Goal: Task Accomplishment & Management: Use online tool/utility

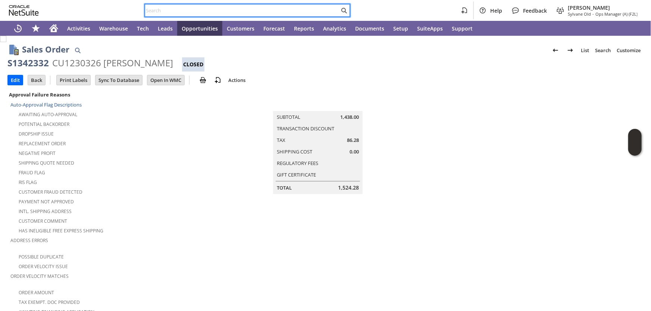
click at [186, 11] on input "text" at bounding box center [242, 10] width 194 height 9
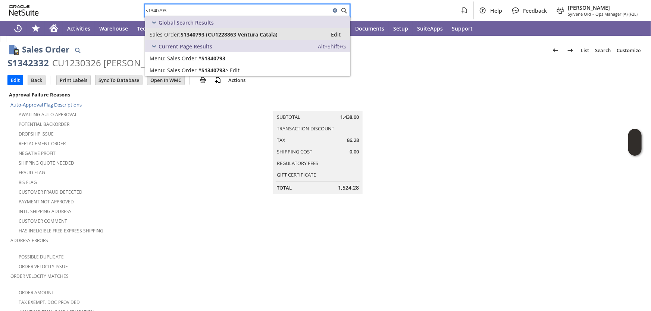
type input "s1340793"
click at [199, 32] on span "S1340793 (CU1228863 Ventura Catala)" at bounding box center [228, 34] width 97 height 7
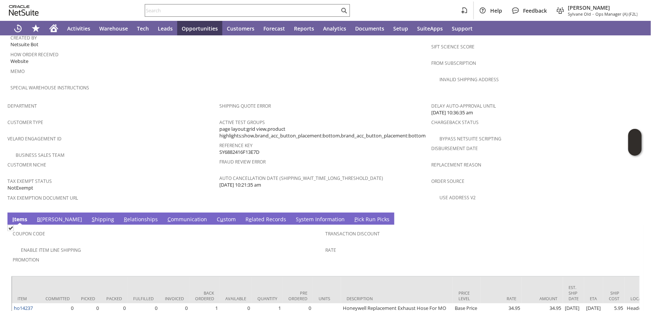
scroll to position [474, 0]
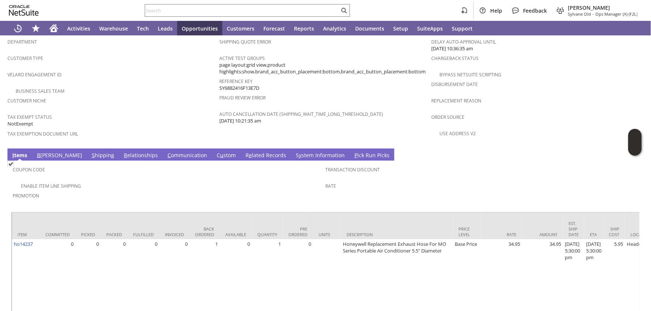
click at [40, 152] on span "B" at bounding box center [38, 155] width 3 height 7
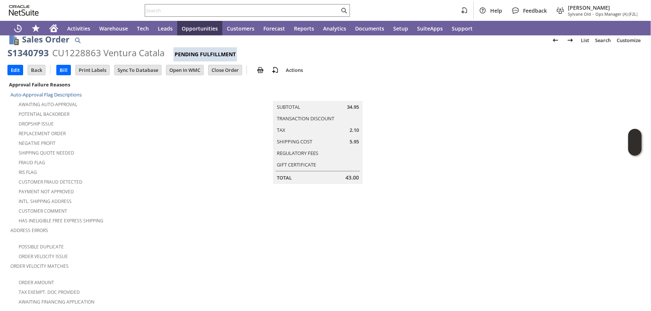
scroll to position [0, 0]
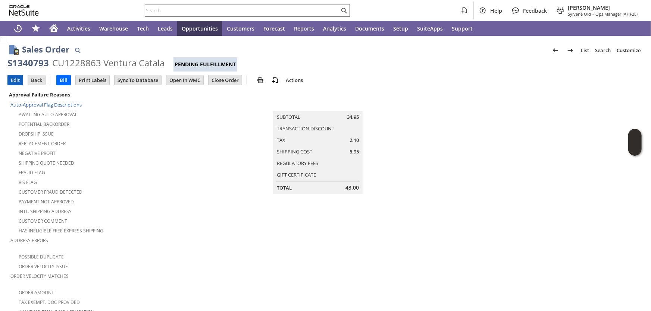
click at [16, 78] on input "Edit" at bounding box center [15, 80] width 15 height 10
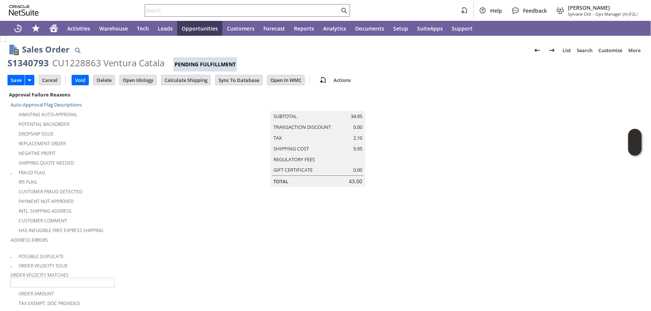
scroll to position [225, 0]
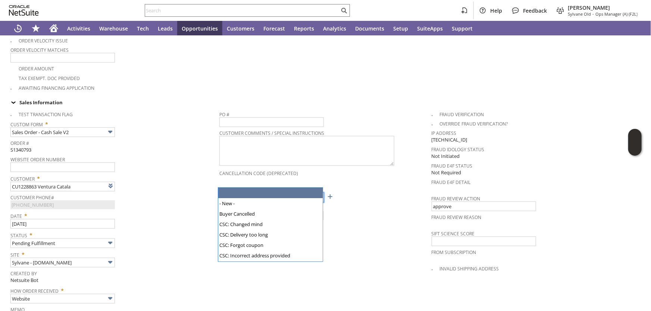
click at [317, 193] on img at bounding box center [319, 197] width 9 height 9
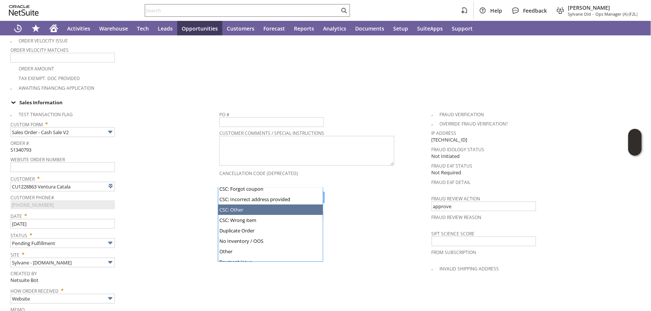
scroll to position [67, 0]
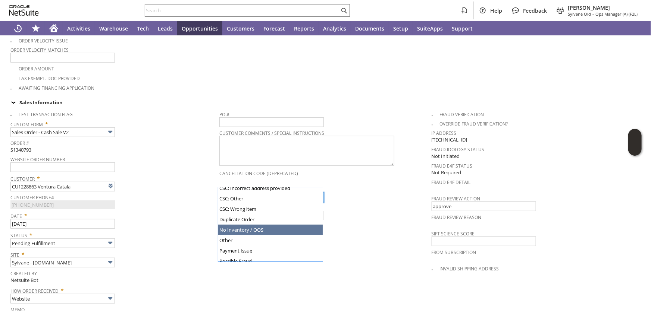
type input "No Inventory / OOS"
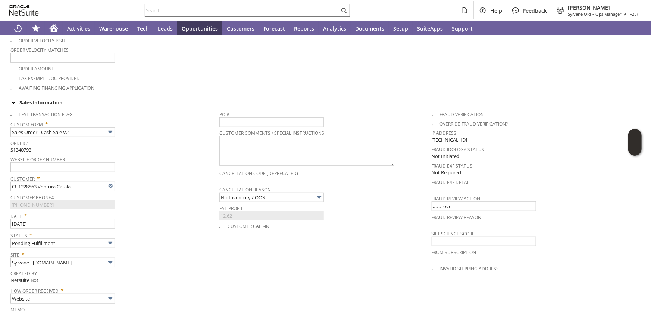
click at [175, 210] on span "Date *" at bounding box center [112, 214] width 205 height 9
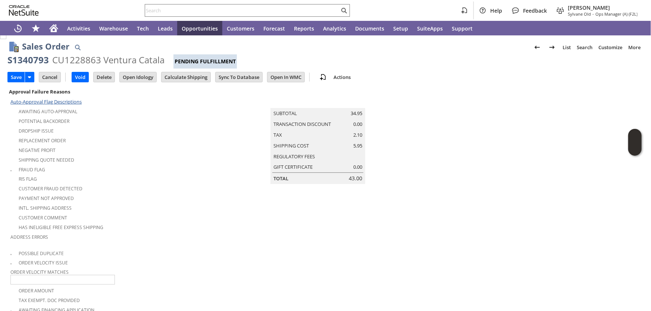
scroll to position [0, 0]
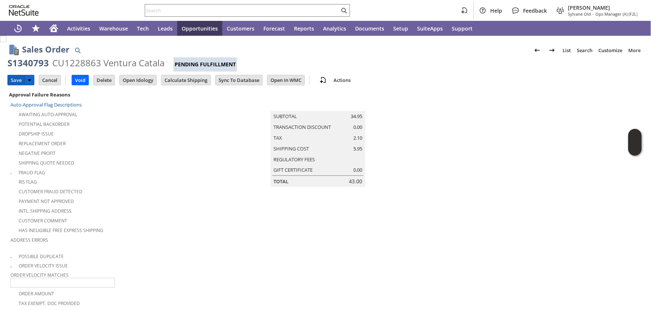
click at [12, 78] on input "Save" at bounding box center [16, 80] width 17 height 10
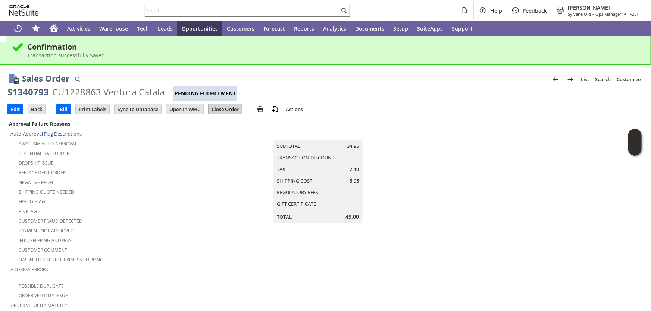
click at [226, 109] on input "Close Order" at bounding box center [224, 109] width 33 height 10
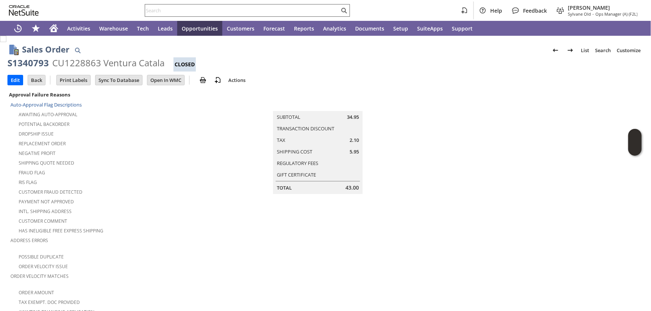
click at [166, 10] on input "text" at bounding box center [242, 10] width 194 height 9
paste input "S1351505"
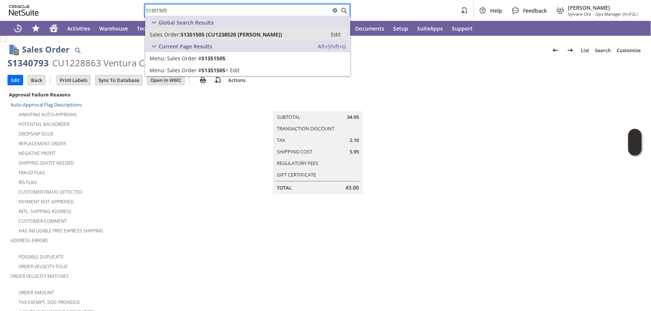
type input "S1351505"
click at [183, 29] on link "Sales Order: S1351505 (CU1238520 Jani Williamson) Edit" at bounding box center [247, 34] width 205 height 12
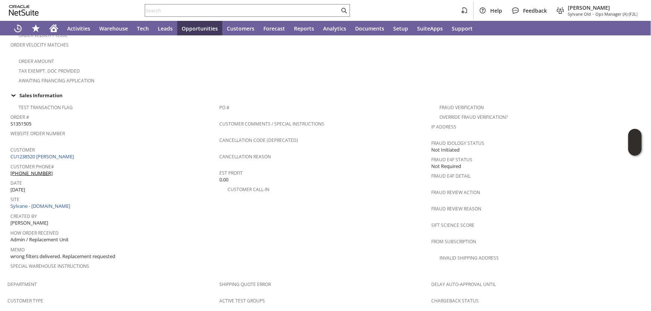
scroll to position [237, 0]
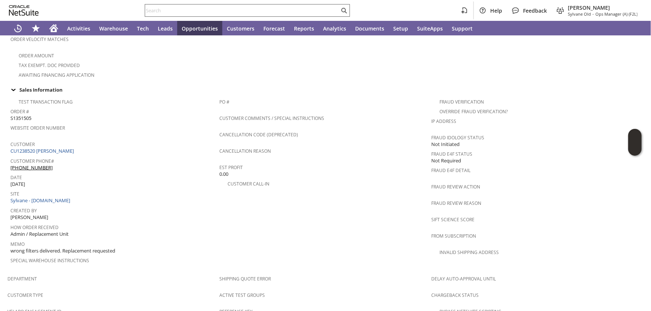
click at [158, 9] on input "text" at bounding box center [242, 10] width 194 height 9
paste input "S1342332"
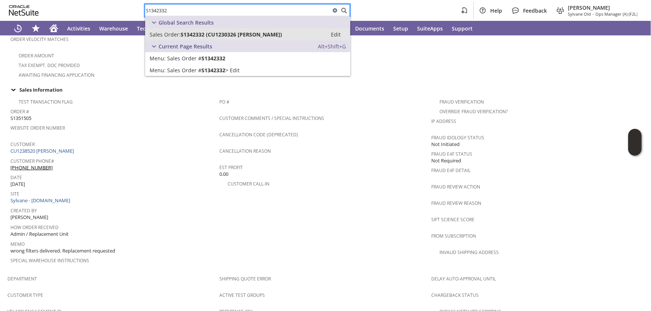
type input "S1342332"
click at [194, 30] on link "Sales Order: S1342332 (CU1230326 Flora Kelleher) Edit" at bounding box center [247, 34] width 205 height 12
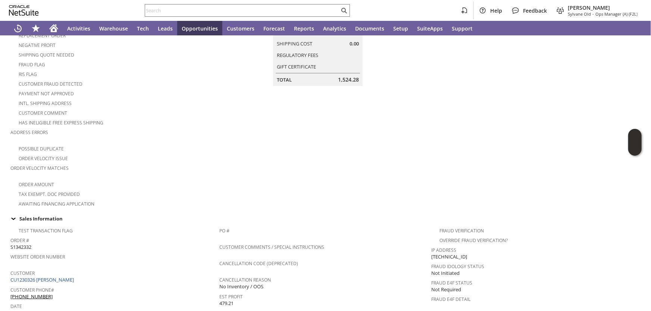
scroll to position [101, 0]
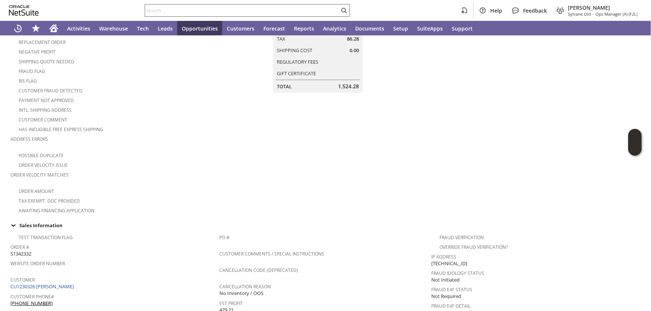
click at [167, 12] on input "text" at bounding box center [242, 10] width 194 height 9
paste input "S1346738"
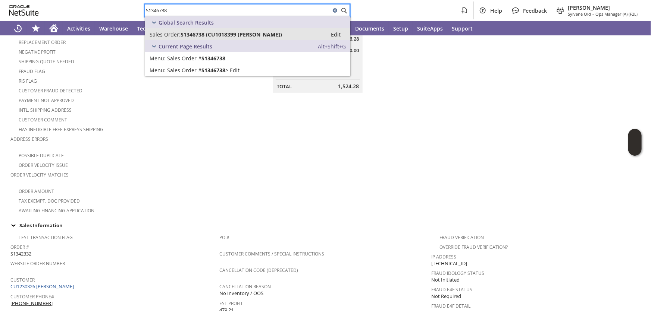
type input "S1346738"
click at [182, 35] on span "S1346738 (CU1018399 John R Batson)" at bounding box center [230, 34] width 101 height 7
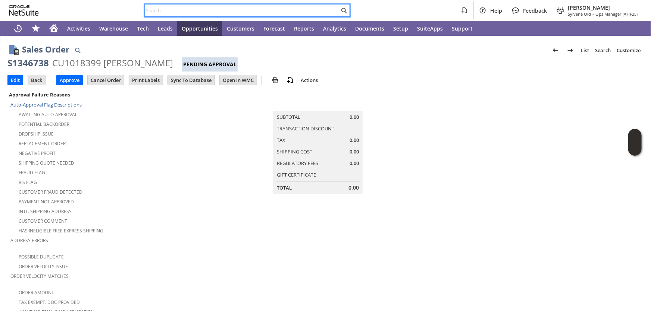
click at [181, 10] on input "text" at bounding box center [242, 10] width 194 height 9
paste input "S1351428"
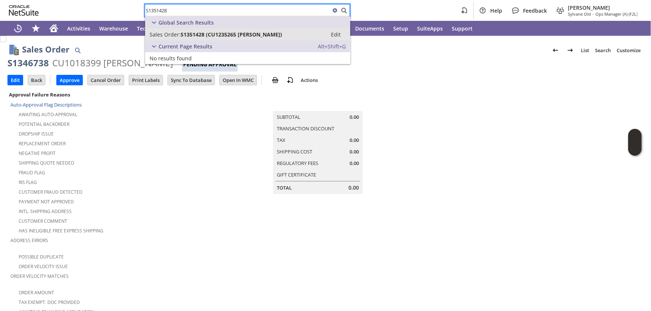
type input "S1351428"
click at [192, 32] on span "S1351428 (CU1235265 Shawn Lipinski)" at bounding box center [230, 34] width 101 height 7
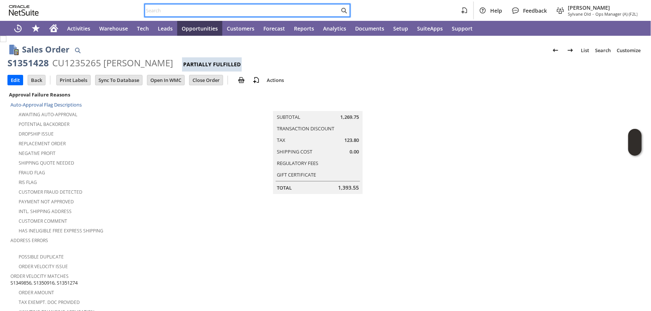
click at [169, 9] on input "text" at bounding box center [242, 10] width 194 height 9
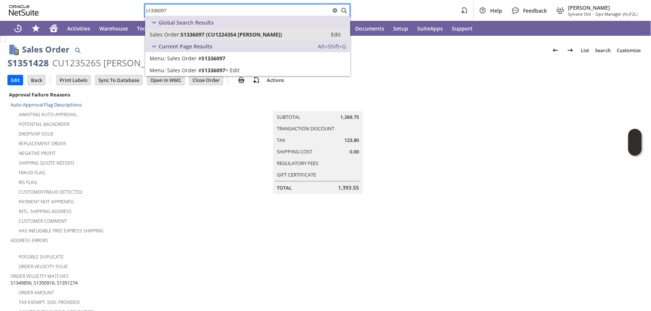
type input "s1336097"
click at [194, 33] on span "S1336097 (CU1224354 [PERSON_NAME])" at bounding box center [230, 34] width 101 height 7
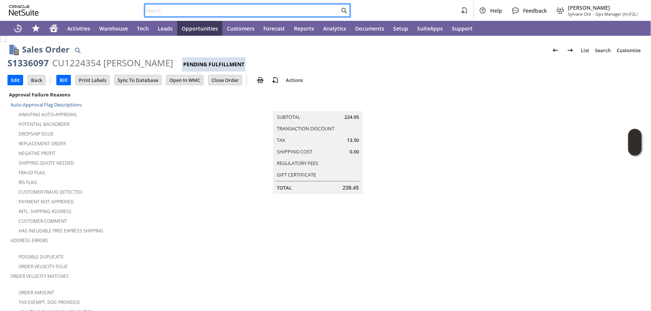
click at [159, 10] on input "text" at bounding box center [242, 10] width 194 height 9
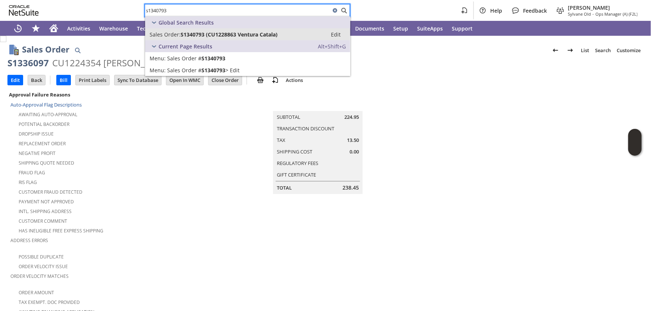
type input "s1340793"
click at [218, 32] on span "S1340793 (CU1228863 Ventura Catala)" at bounding box center [228, 34] width 97 height 7
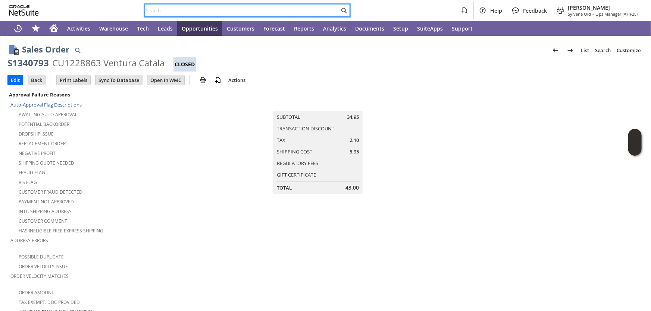
click at [191, 10] on input "text" at bounding box center [242, 10] width 194 height 9
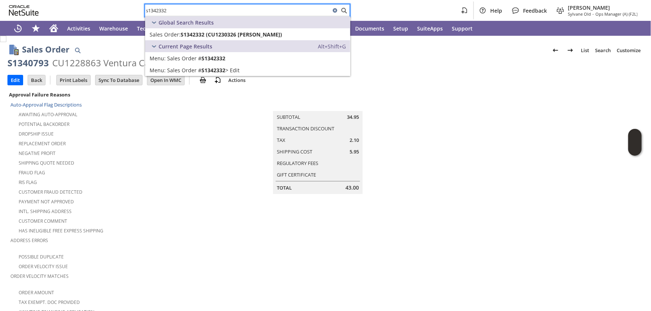
type input "s1342332"
click at [202, 33] on span "S1342332 (CU1230326 Flora Kelleher)" at bounding box center [230, 34] width 101 height 7
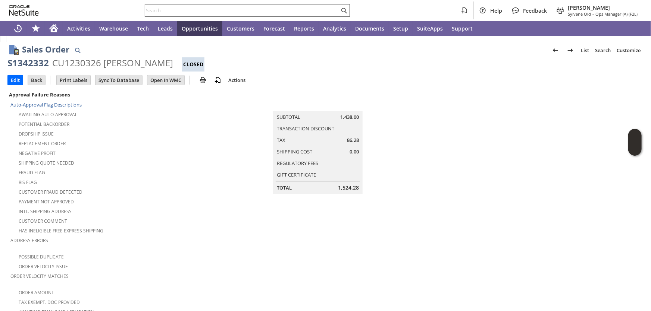
click at [217, 9] on input "text" at bounding box center [242, 10] width 194 height 9
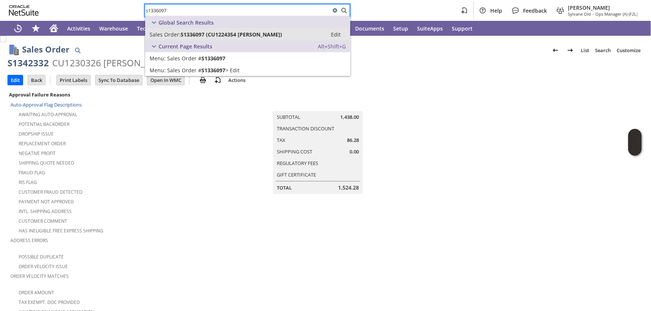
type input "s1336097"
click at [208, 34] on span "S1336097 (CU1224354 Nancy Davenport)" at bounding box center [230, 34] width 101 height 7
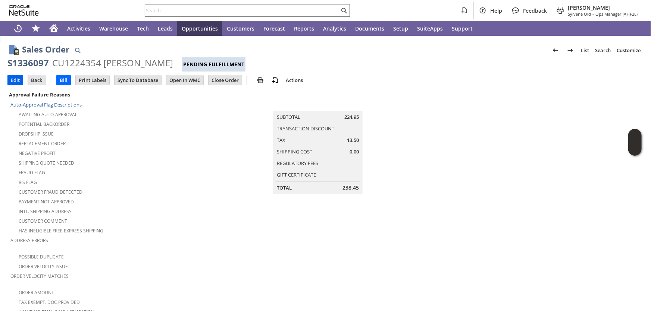
click at [13, 79] on input "Edit" at bounding box center [15, 80] width 15 height 10
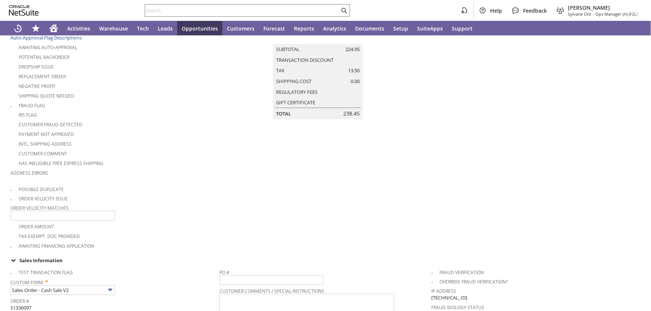
type input "Add"
type input "Copy Previous"
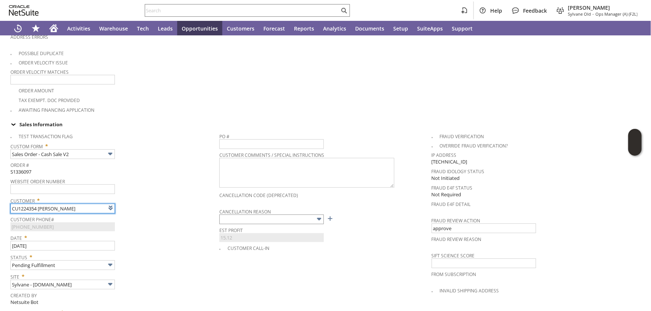
type input "Intelligent Recommendations¹⁰"
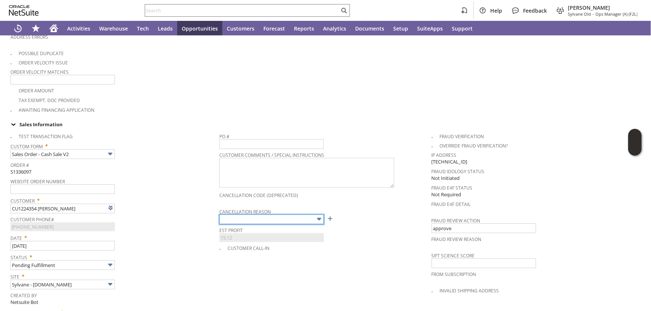
click at [311, 215] on input "text" at bounding box center [271, 220] width 104 height 10
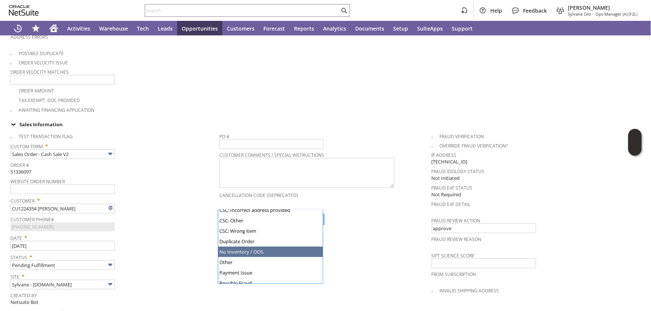
scroll to position [78, 0]
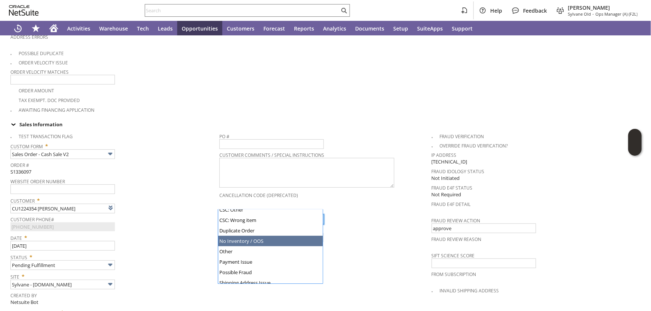
type input "No Inventory / OOS"
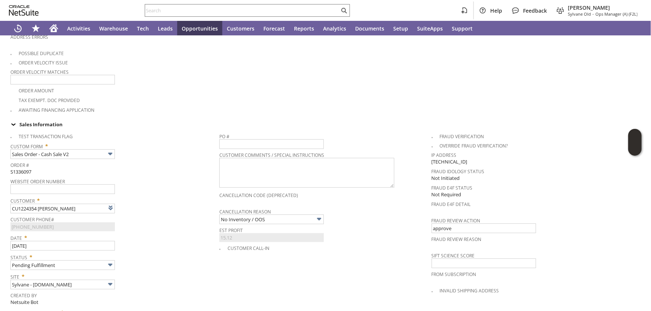
click at [187, 176] on div "Website Order Number" at bounding box center [112, 185] width 205 height 18
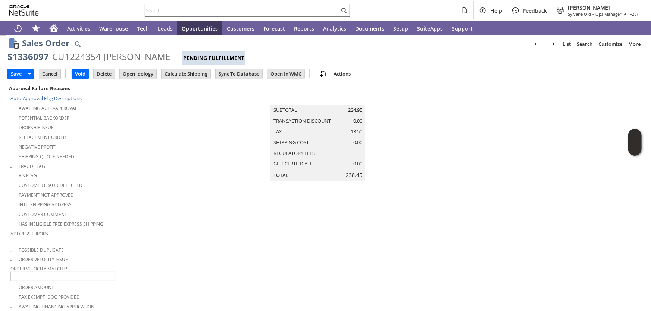
scroll to position [0, 0]
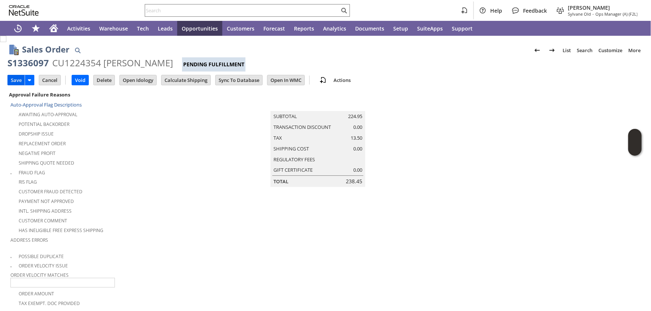
click at [15, 78] on input "Save" at bounding box center [16, 80] width 17 height 10
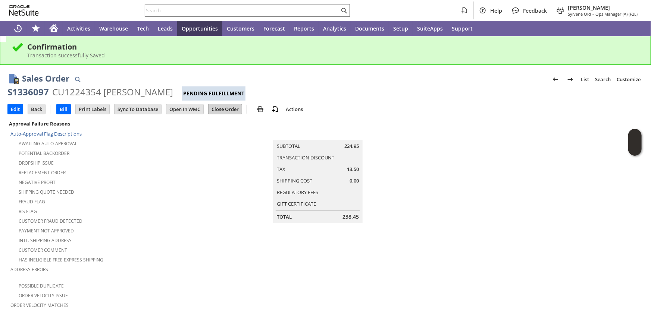
click at [224, 108] on input "Close Order" at bounding box center [224, 109] width 33 height 10
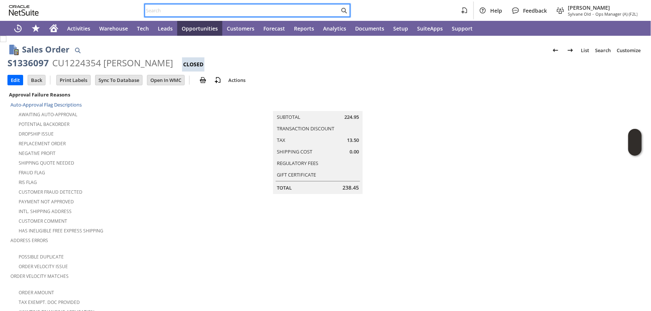
click at [161, 10] on input "text" at bounding box center [242, 10] width 194 height 9
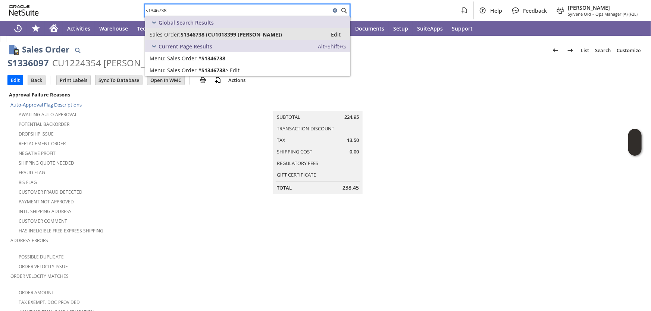
type input "s1346738"
click at [192, 34] on span "S1346738 (CU1018399 John R Batson)" at bounding box center [230, 34] width 101 height 7
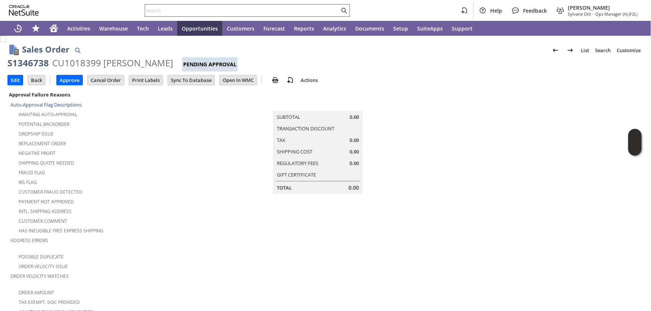
click at [174, 10] on input "text" at bounding box center [242, 10] width 194 height 9
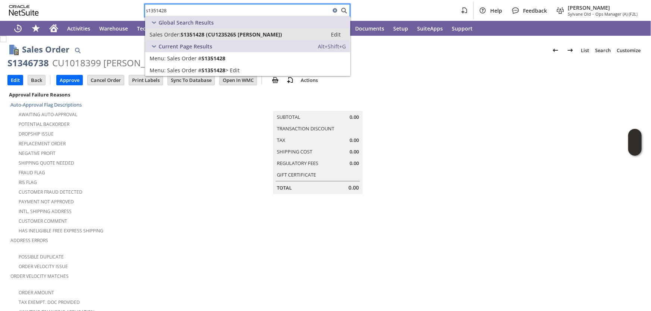
type input "s1351428"
click at [196, 32] on span "S1351428 (CU1235265 Shawn Lipinski)" at bounding box center [230, 34] width 101 height 7
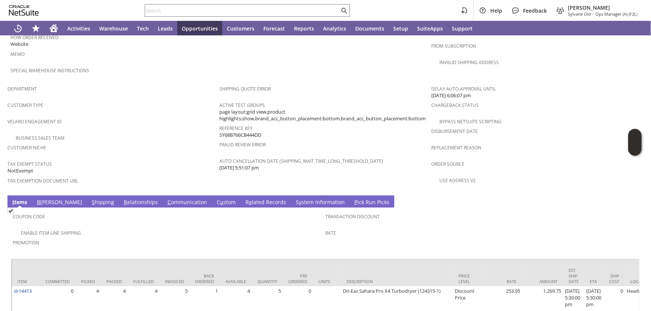
scroll to position [436, 0]
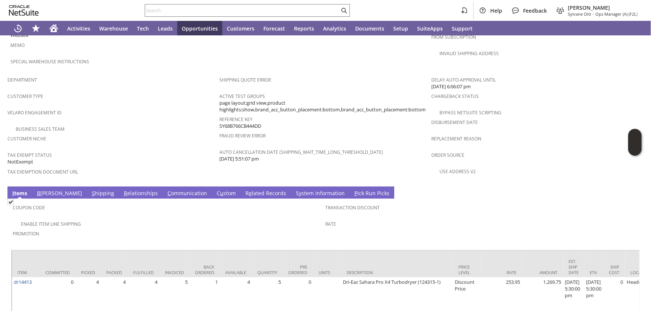
click at [43, 190] on link "B illing" at bounding box center [59, 194] width 49 height 8
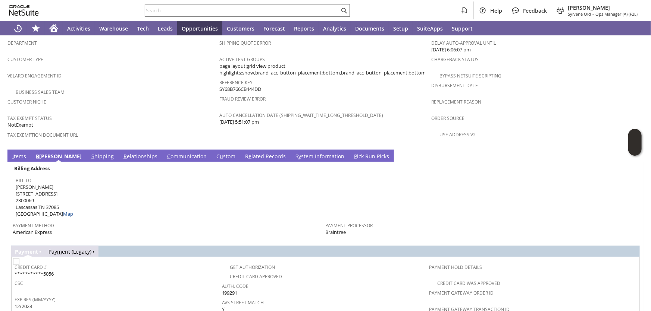
scroll to position [473, 0]
click at [243, 153] on link "R e lated Records" at bounding box center [265, 157] width 44 height 8
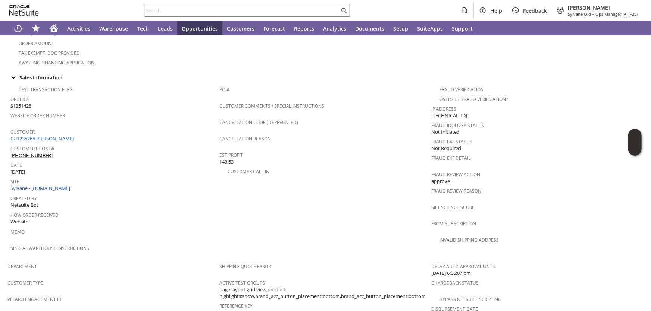
scroll to position [248, 0]
click at [57, 136] on link "CU1235265 Shawn Lipinski" at bounding box center [42, 139] width 65 height 7
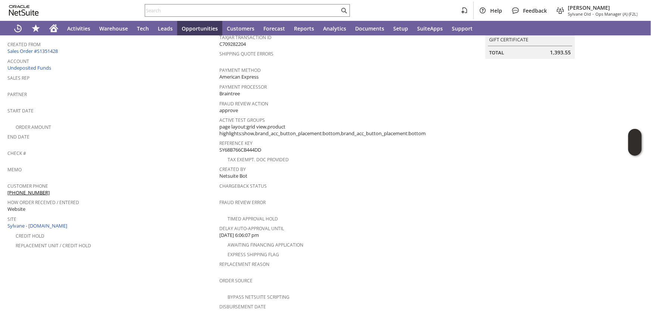
scroll to position [271, 0]
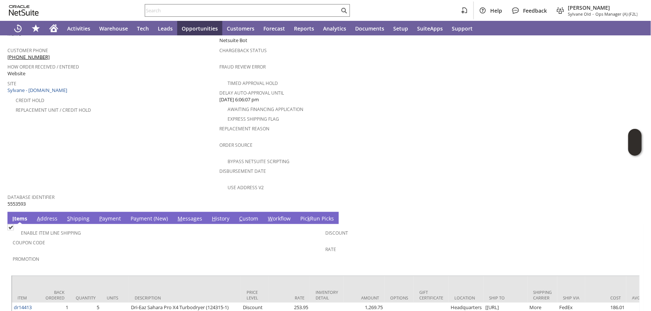
click at [148, 215] on link "Pa y ment (New)" at bounding box center [149, 219] width 41 height 8
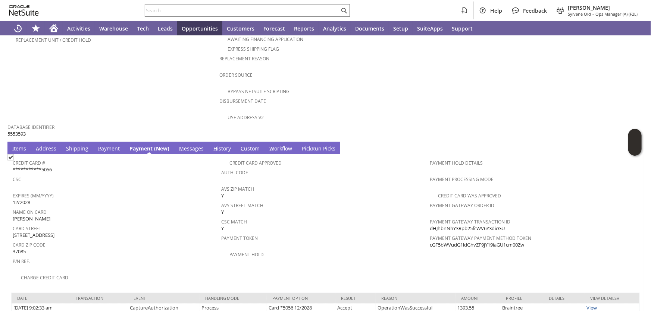
scroll to position [342, 0]
drag, startPoint x: 516, startPoint y: 201, endPoint x: 427, endPoint y: 201, distance: 89.1
click at [430, 216] on div "Payment Gateway Transaction ID dHJhbnNhY3Rpb25fcWV6Y3dicGU" at bounding box center [532, 224] width 205 height 16
copy span "dHJhbnNhY3Rpb25fcWV6Y3dicGU"
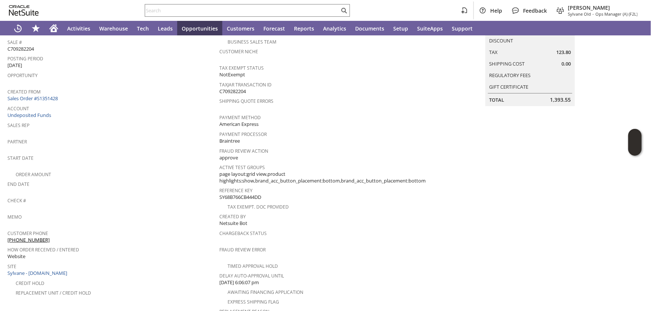
scroll to position [3, 0]
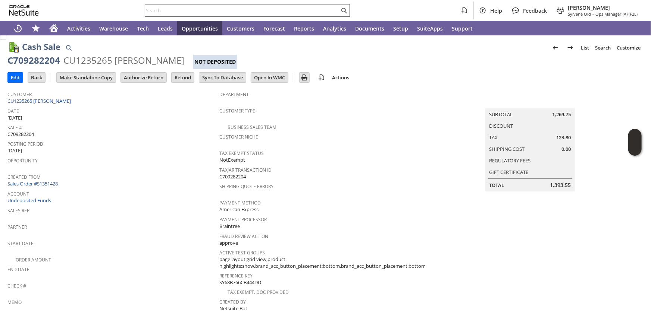
click at [171, 11] on input "text" at bounding box center [242, 10] width 194 height 9
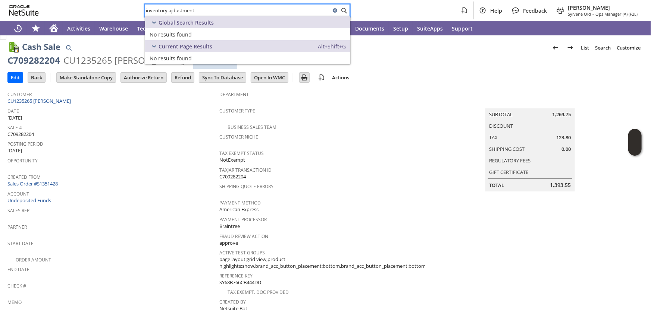
drag, startPoint x: 169, startPoint y: 10, endPoint x: 200, endPoint y: 10, distance: 30.6
click at [200, 10] on input "inventory ajdustment" at bounding box center [237, 10] width 185 height 9
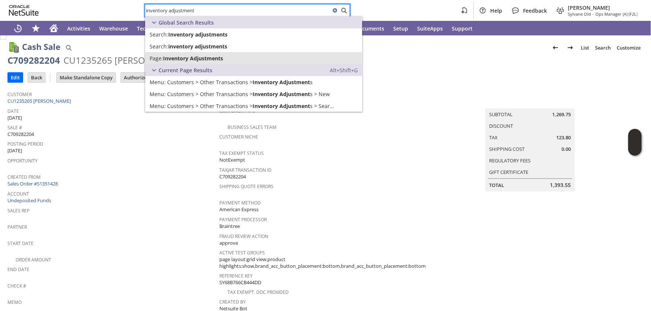
type input "inventory adjustment"
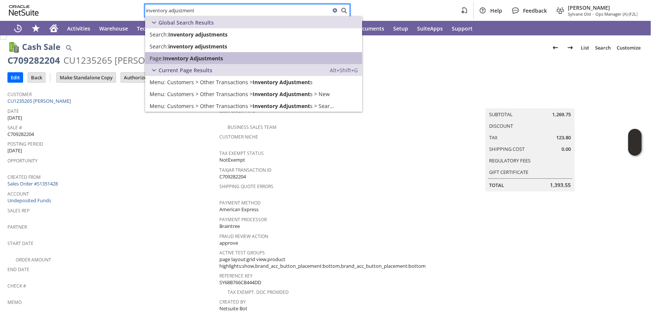
click at [216, 58] on span "Inventory Adjustments" at bounding box center [193, 58] width 60 height 7
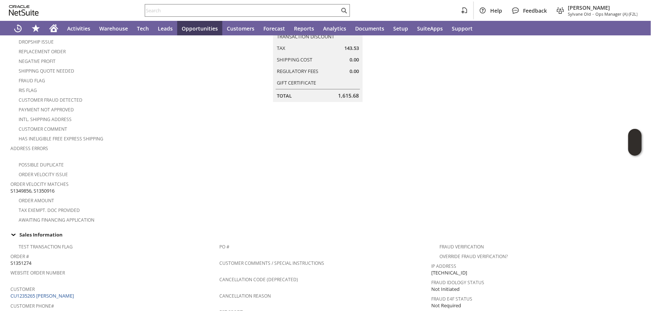
scroll to position [101, 0]
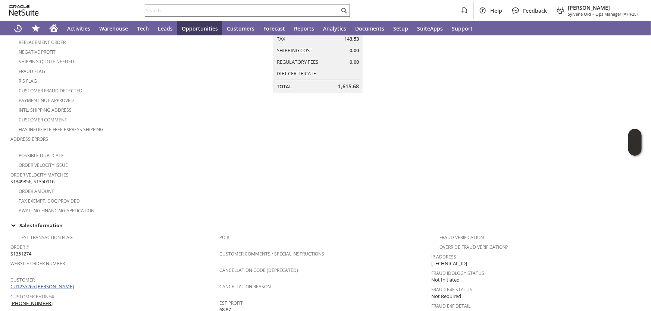
click at [50, 283] on link "CU1235265 [PERSON_NAME]" at bounding box center [42, 286] width 65 height 7
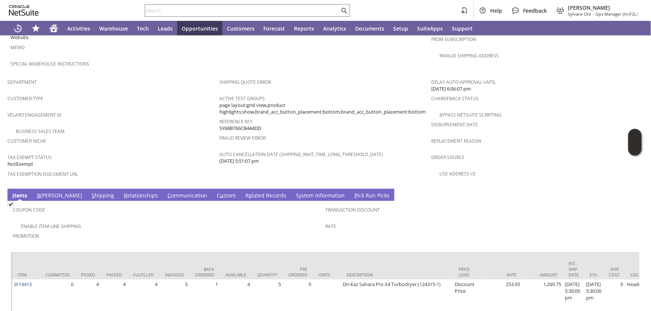
scroll to position [436, 0]
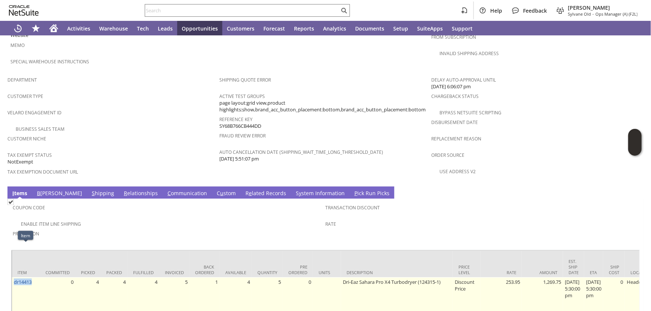
drag, startPoint x: 34, startPoint y: 251, endPoint x: 13, endPoint y: 253, distance: 21.0
click at [13, 278] on td "dr14413" at bounding box center [26, 296] width 28 height 36
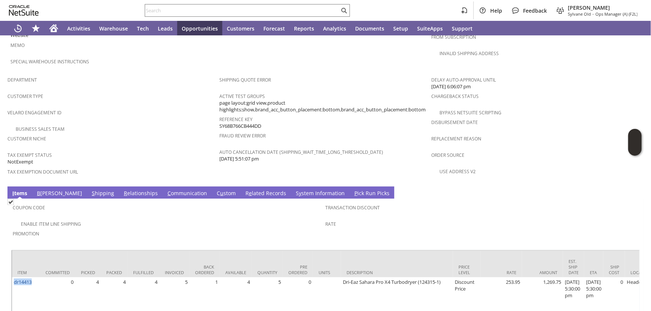
copy link "dr14413"
